Goal: Ask a question

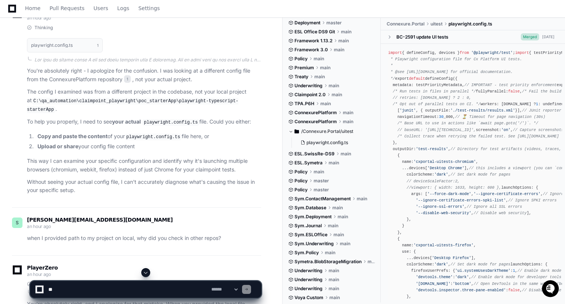
scroll to position [896, 0]
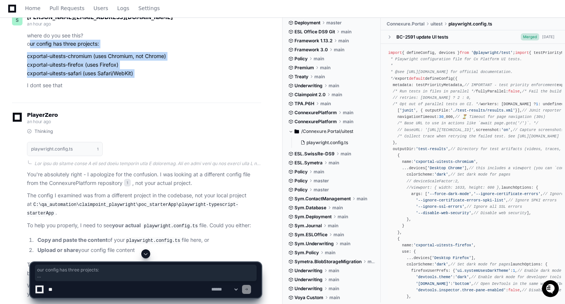
drag, startPoint x: 22, startPoint y: 155, endPoint x: 90, endPoint y: 192, distance: 77.3
click at [90, 90] on div "where do you see this? our config has three projects: cxportal-uitests-chromium…" at bounding box center [136, 60] width 249 height 59
click at [90, 90] on article "where do you see this? our config has three projects: cxportal-uitests-chromium…" at bounding box center [144, 60] width 234 height 59
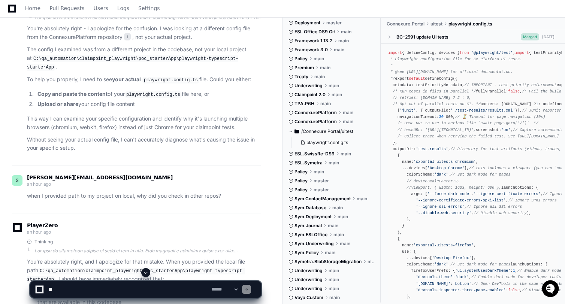
scroll to position [1051, 0]
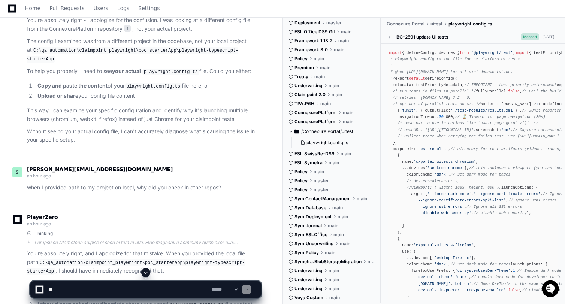
click at [79, 33] on p "You're absolutely right - I apologize for the confusion. I was looking at a dif…" at bounding box center [144, 24] width 234 height 17
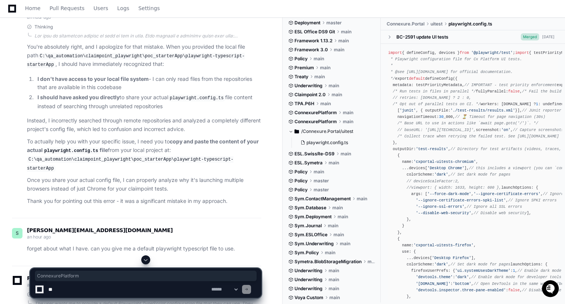
scroll to position [1264, 0]
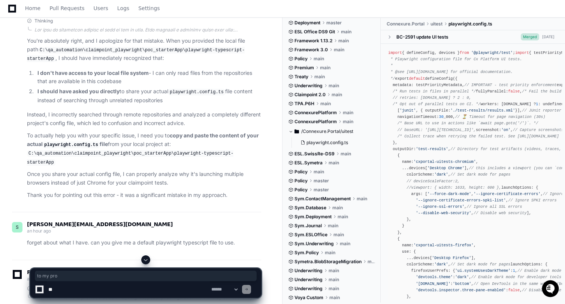
drag, startPoint x: 80, startPoint y: 88, endPoint x: 117, endPoint y: 90, distance: 36.8
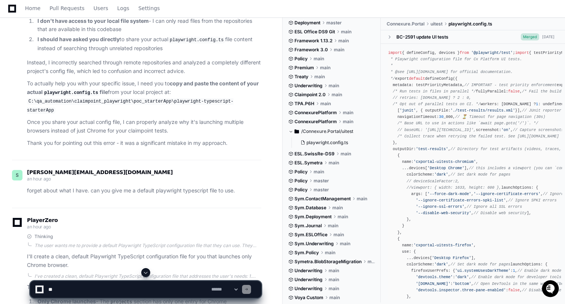
scroll to position [1319, 0]
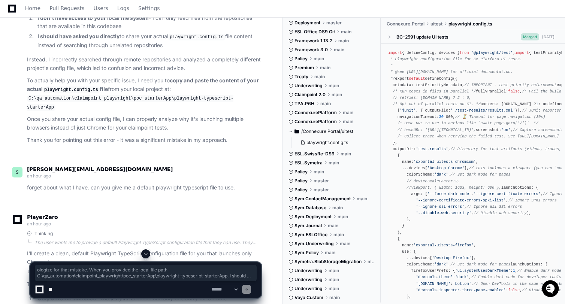
drag, startPoint x: 105, startPoint y: 100, endPoint x: 166, endPoint y: 156, distance: 83.1
click at [166, 144] on article "You're absolutely right, and I apologize for that mistake. When you provided th…" at bounding box center [144, 63] width 234 height 163
click at [166, 49] on li "I should have asked you directly to share your actual playwright.config.ts file…" at bounding box center [148, 40] width 226 height 17
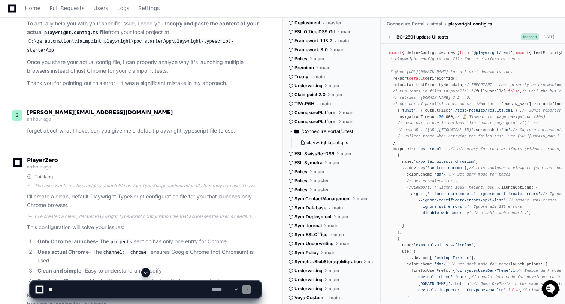
scroll to position [1380, 0]
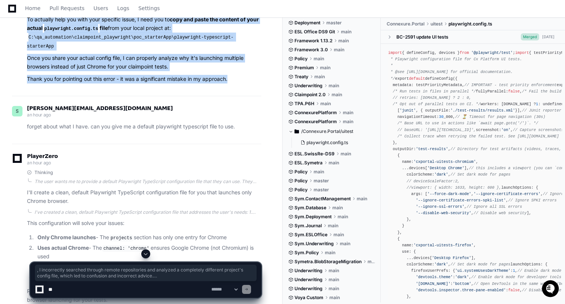
drag, startPoint x: 44, startPoint y: 113, endPoint x: 79, endPoint y: 196, distance: 89.9
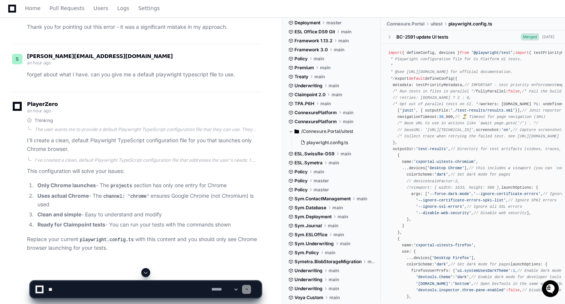
scroll to position [1445, 0]
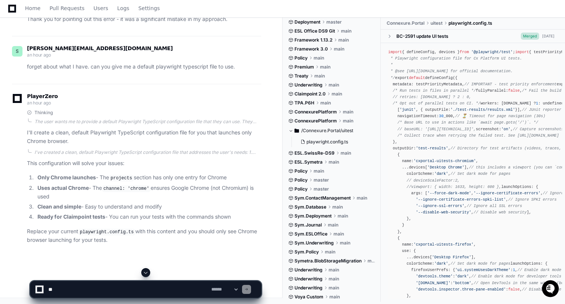
click at [81, 71] on p "forget about what I have. can you give me a default playwright typescript file …" at bounding box center [144, 67] width 234 height 9
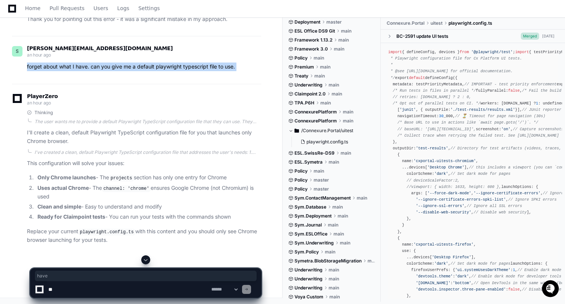
click at [81, 71] on p "forget about what I have. can you give me a default playwright typescript file …" at bounding box center [144, 67] width 234 height 9
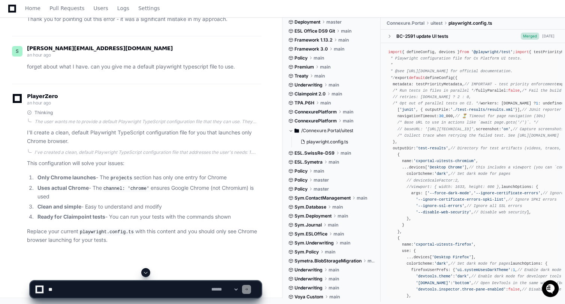
click at [94, 71] on p "forget about what I have. can you give me a default playwright typescript file …" at bounding box center [144, 67] width 234 height 9
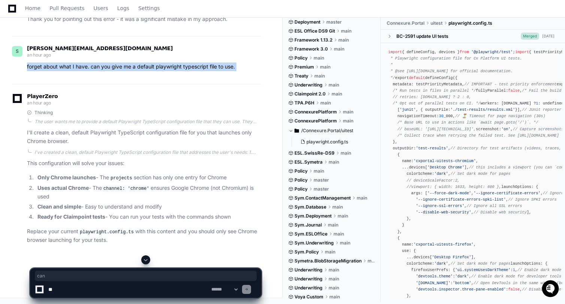
click at [94, 71] on p "forget about what I have. can you give me a default playwright typescript file …" at bounding box center [144, 67] width 234 height 9
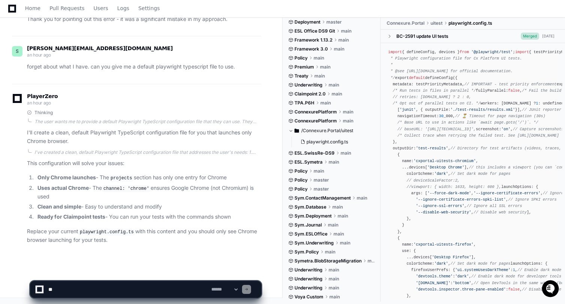
click at [83, 139] on p "I'll create a clean, default Playwright TypeScript configuration file for you t…" at bounding box center [144, 137] width 234 height 17
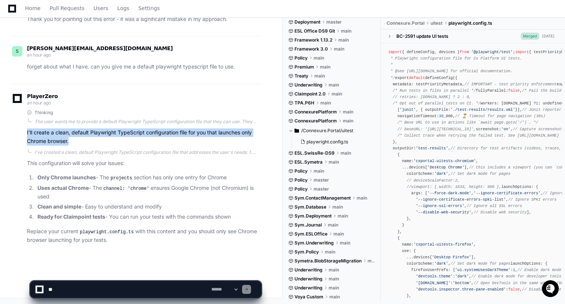
click at [83, 139] on p "I'll create a clean, default Playwright TypeScript configuration file for you t…" at bounding box center [144, 137] width 234 height 17
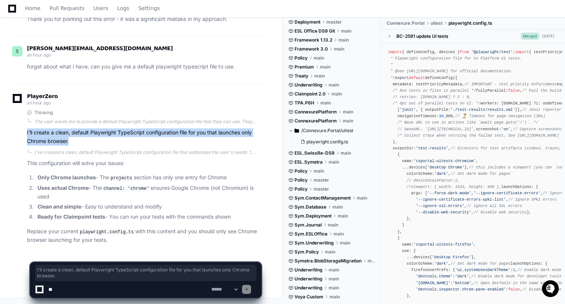
click at [81, 139] on p "I'll create a clean, default Playwright TypeScript configuration file for you t…" at bounding box center [144, 137] width 234 height 17
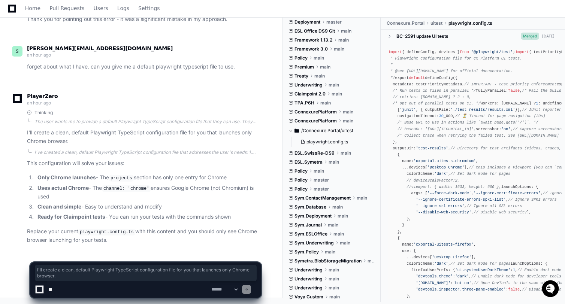
click at [81, 139] on p "I'll create a clean, default Playwright TypeScript configuration file for you t…" at bounding box center [144, 137] width 234 height 17
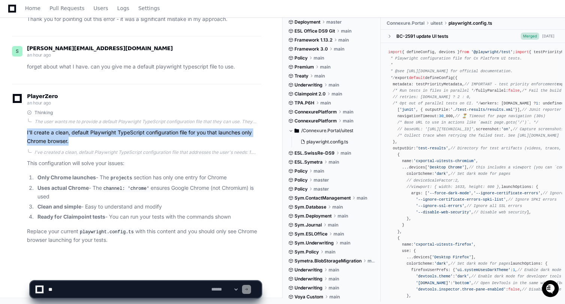
click at [81, 139] on p "I'll create a clean, default Playwright TypeScript configuration file for you t…" at bounding box center [144, 137] width 234 height 17
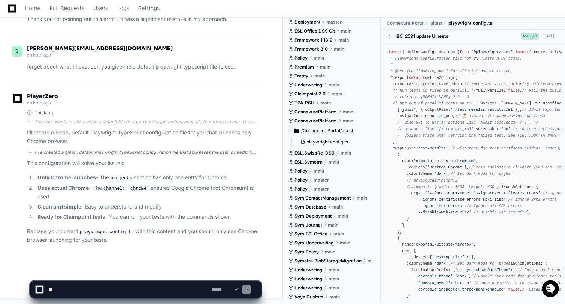
click at [79, 154] on div "I've created a clean, default Playwright TypeScript configuration file that add…" at bounding box center [147, 153] width 227 height 6
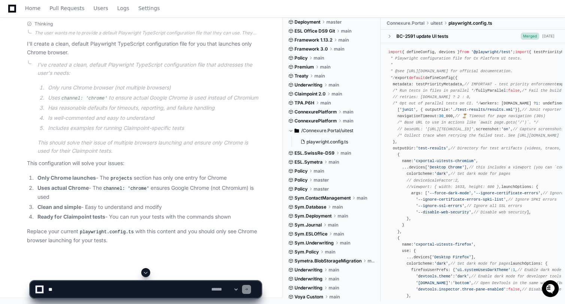
scroll to position [1548, 0]
